Goal: Navigation & Orientation: Find specific page/section

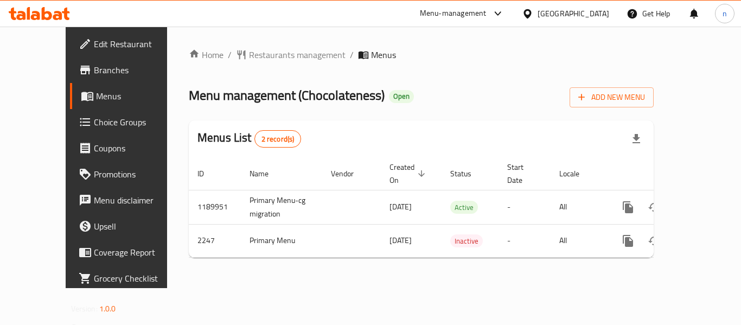
click at [505, 15] on icon at bounding box center [498, 13] width 13 height 13
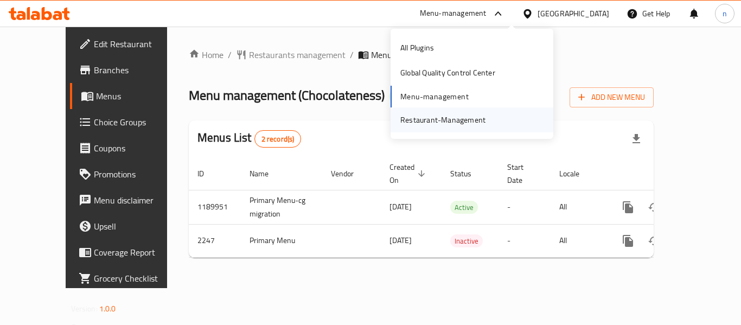
click at [426, 120] on div "Restaurant-Management" at bounding box center [442, 120] width 85 height 12
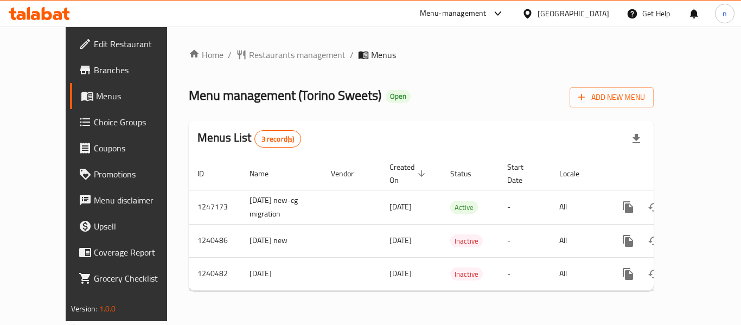
click at [533, 12] on icon at bounding box center [527, 13] width 11 height 11
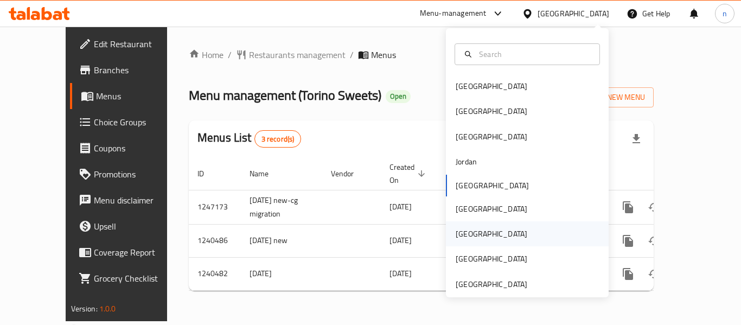
click at [459, 231] on div "Qatar" at bounding box center [492, 234] width 72 height 12
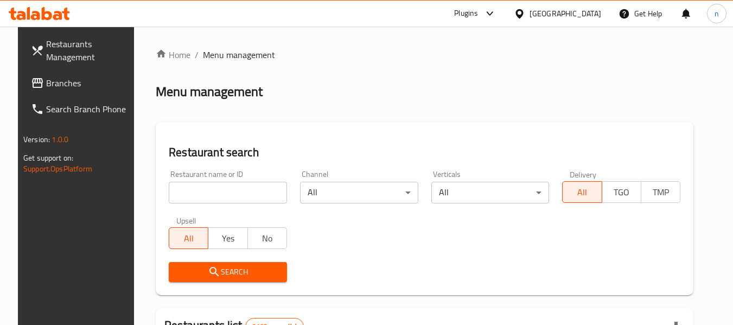
click at [52, 84] on span "Branches" at bounding box center [89, 82] width 86 height 13
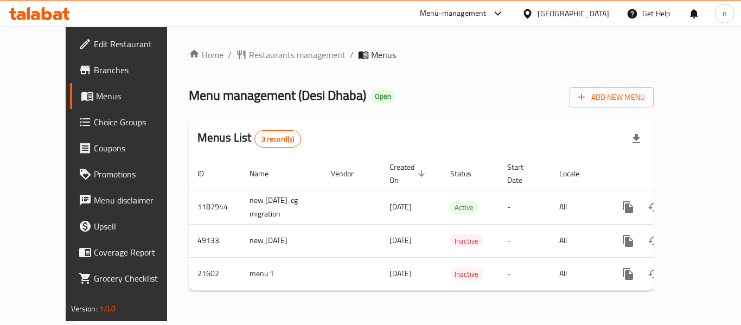
click at [531, 12] on icon at bounding box center [528, 13] width 8 height 9
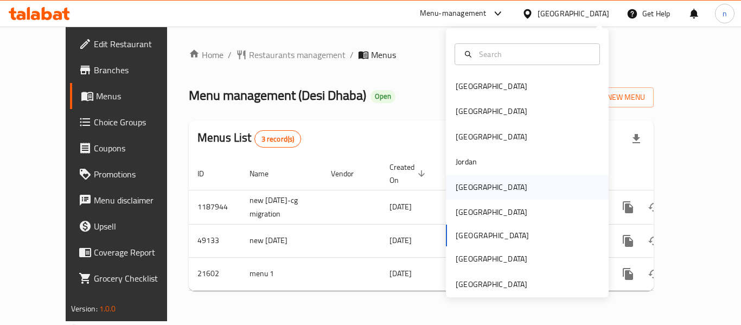
click at [456, 188] on div "Kuwait" at bounding box center [492, 187] width 72 height 12
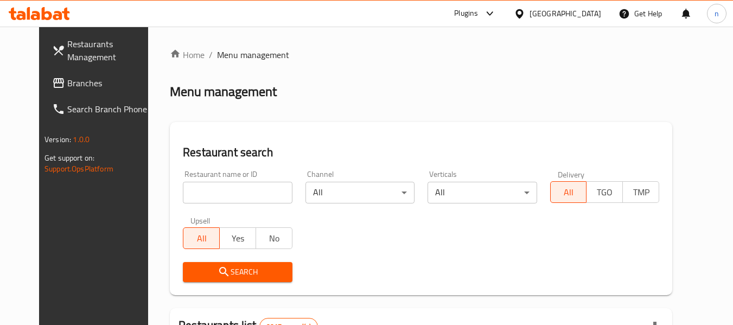
click at [82, 84] on span "Branches" at bounding box center [110, 82] width 86 height 13
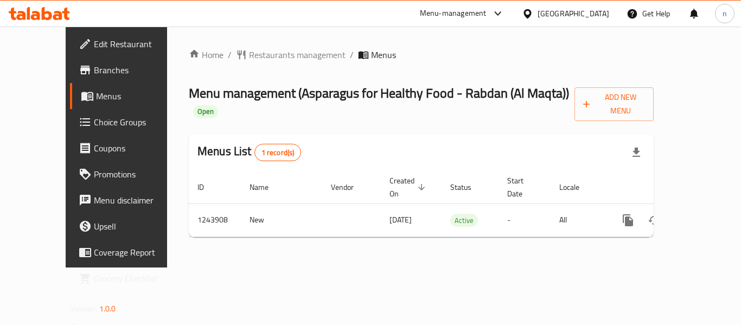
click at [499, 15] on icon at bounding box center [497, 13] width 7 height 4
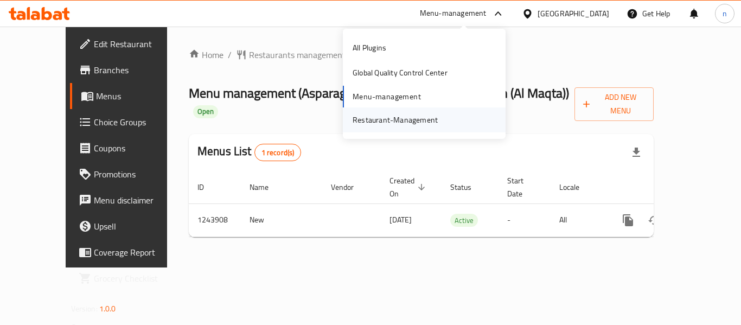
click at [395, 124] on div "Restaurant-Management" at bounding box center [395, 120] width 85 height 12
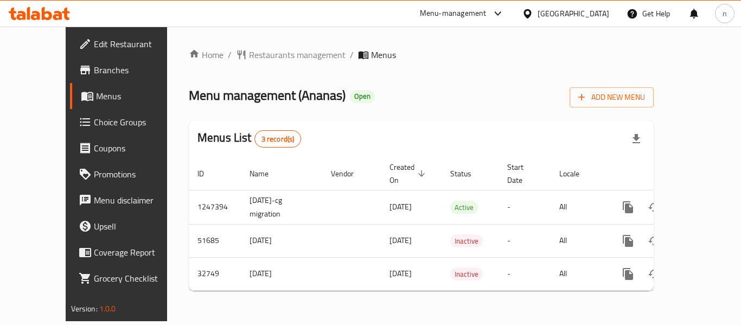
click at [505, 11] on icon at bounding box center [498, 13] width 13 height 13
click at [397, 119] on div "Restaurant-Management" at bounding box center [443, 119] width 103 height 25
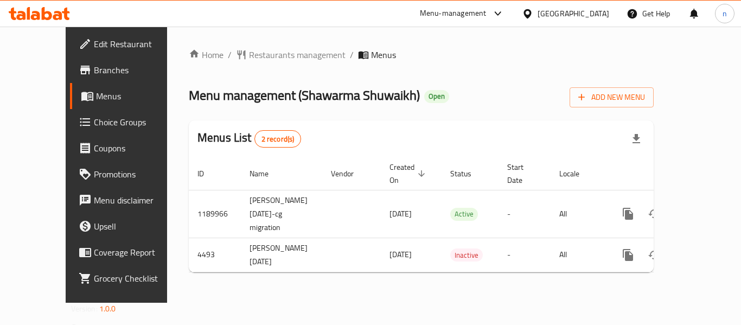
click at [505, 12] on icon at bounding box center [498, 13] width 13 height 13
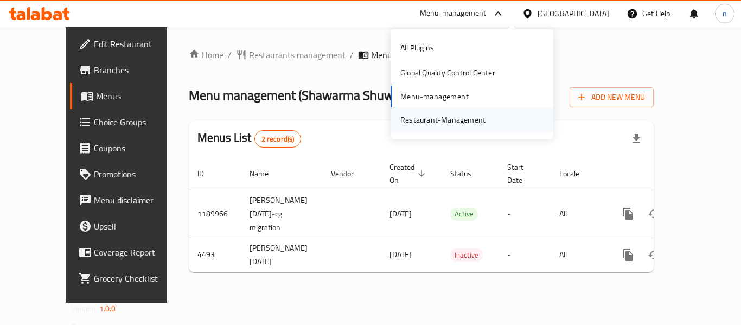
click at [426, 124] on div "Restaurant-Management" at bounding box center [442, 120] width 85 height 12
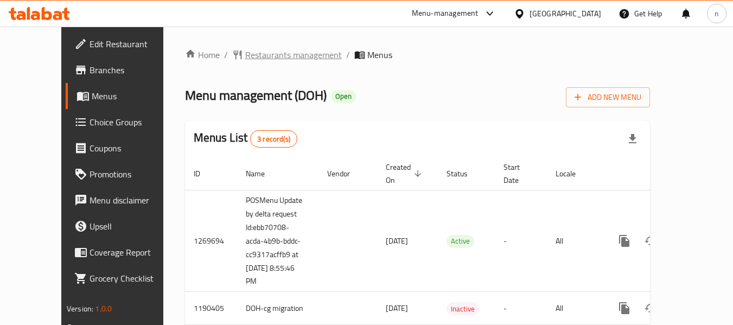
click at [277, 53] on span "Restaurants management" at bounding box center [293, 54] width 97 height 13
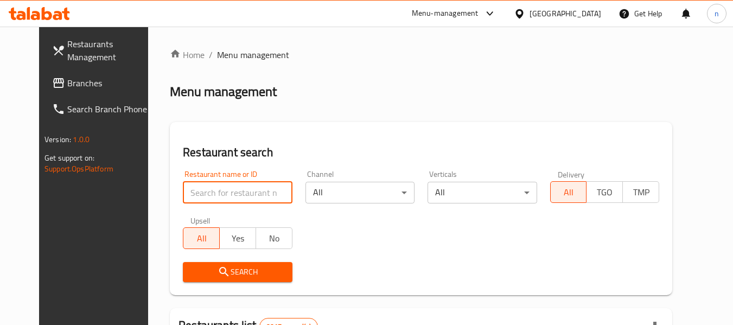
click at [190, 193] on input "search" at bounding box center [237, 193] width 109 height 22
paste input "26640"
type input "26640"
click button "Search" at bounding box center [237, 272] width 109 height 20
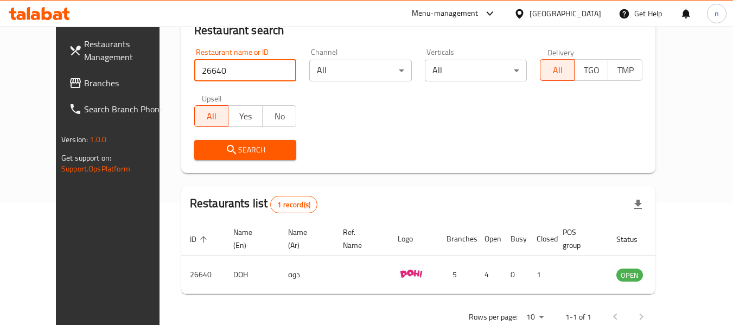
scroll to position [95, 0]
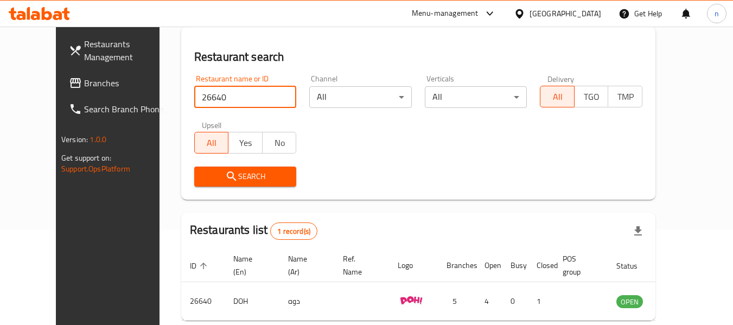
click at [194, 98] on input "26640" at bounding box center [245, 97] width 103 height 22
click button "Search" at bounding box center [245, 177] width 103 height 20
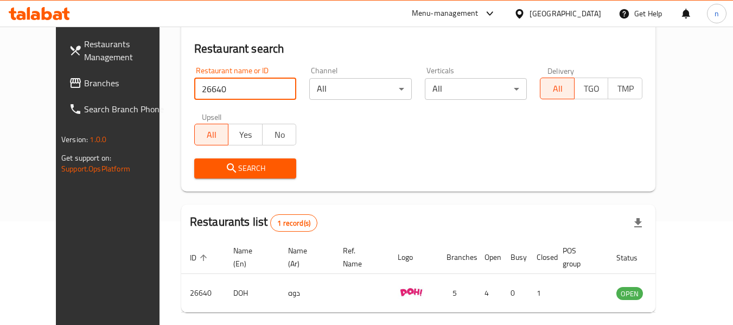
scroll to position [150, 0]
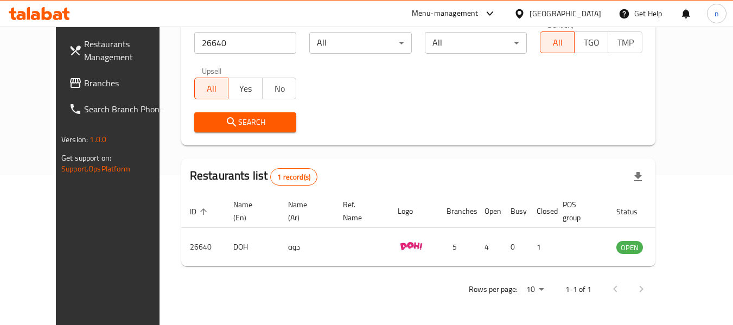
click at [523, 17] on icon at bounding box center [519, 13] width 8 height 9
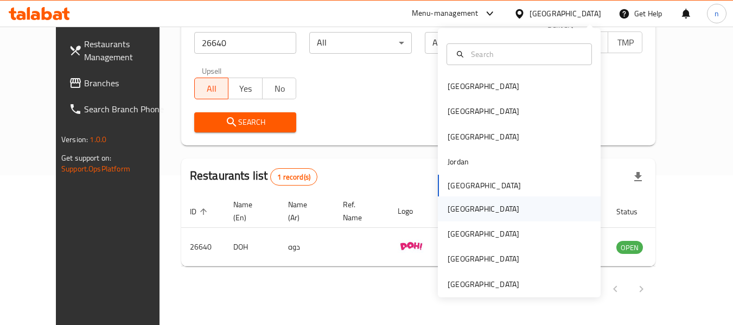
click at [454, 212] on div "Oman" at bounding box center [484, 209] width 72 height 12
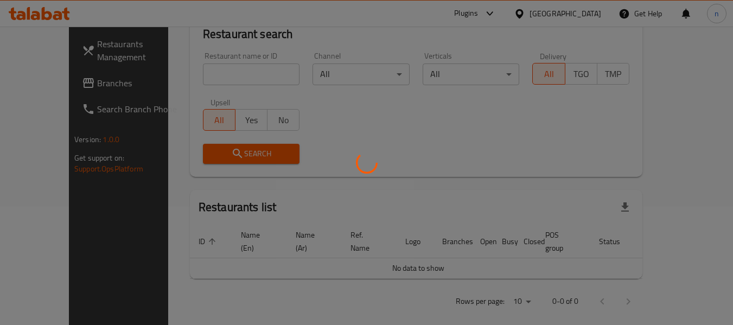
scroll to position [150, 0]
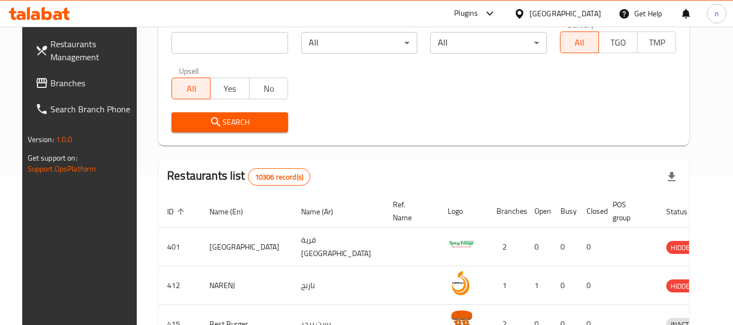
click at [57, 85] on span "Branches" at bounding box center [93, 82] width 86 height 13
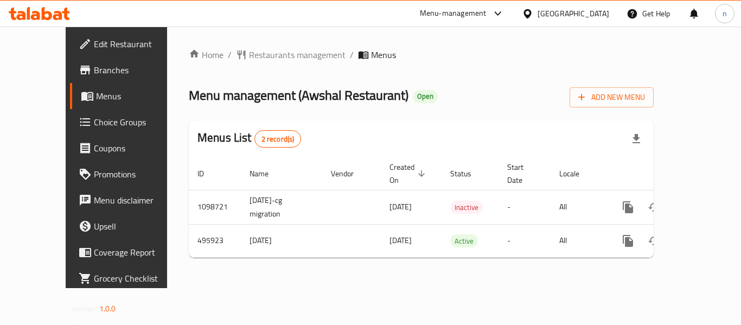
click at [505, 12] on icon at bounding box center [498, 13] width 13 height 13
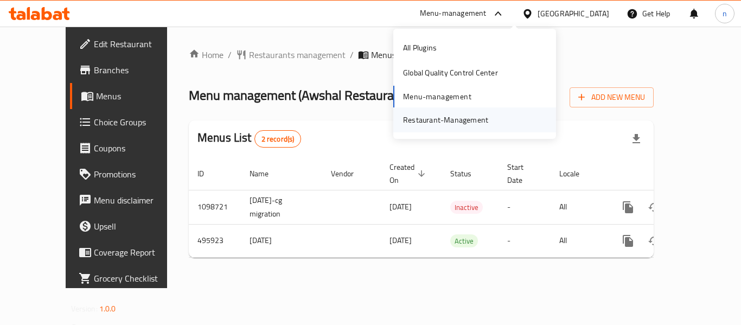
click at [439, 122] on div "Restaurant-Management" at bounding box center [445, 120] width 85 height 12
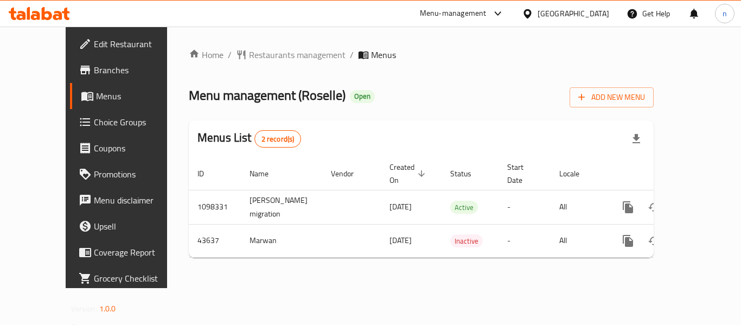
click at [533, 15] on icon at bounding box center [527, 13] width 11 height 11
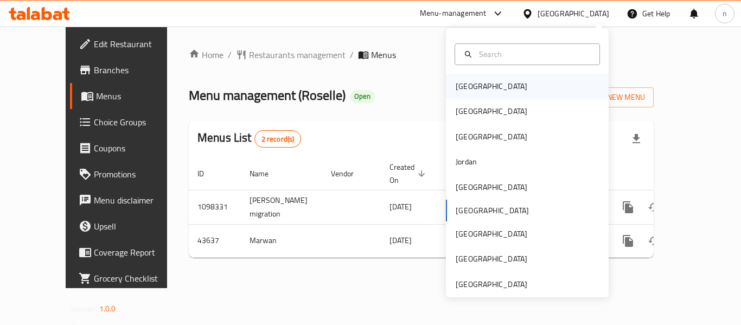
click at [469, 86] on div "[GEOGRAPHIC_DATA]" at bounding box center [492, 86] width 72 height 12
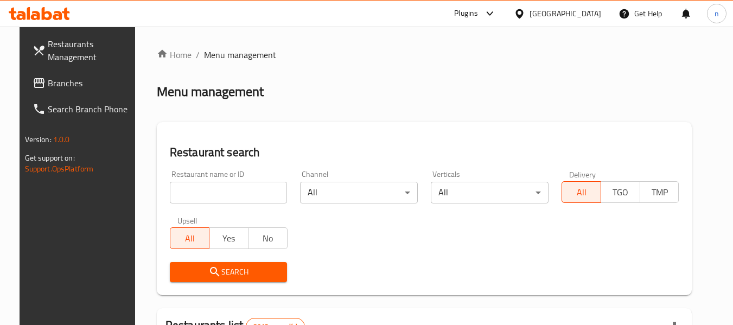
click at [49, 83] on span "Branches" at bounding box center [91, 82] width 86 height 13
